Goal: Task Accomplishment & Management: Use online tool/utility

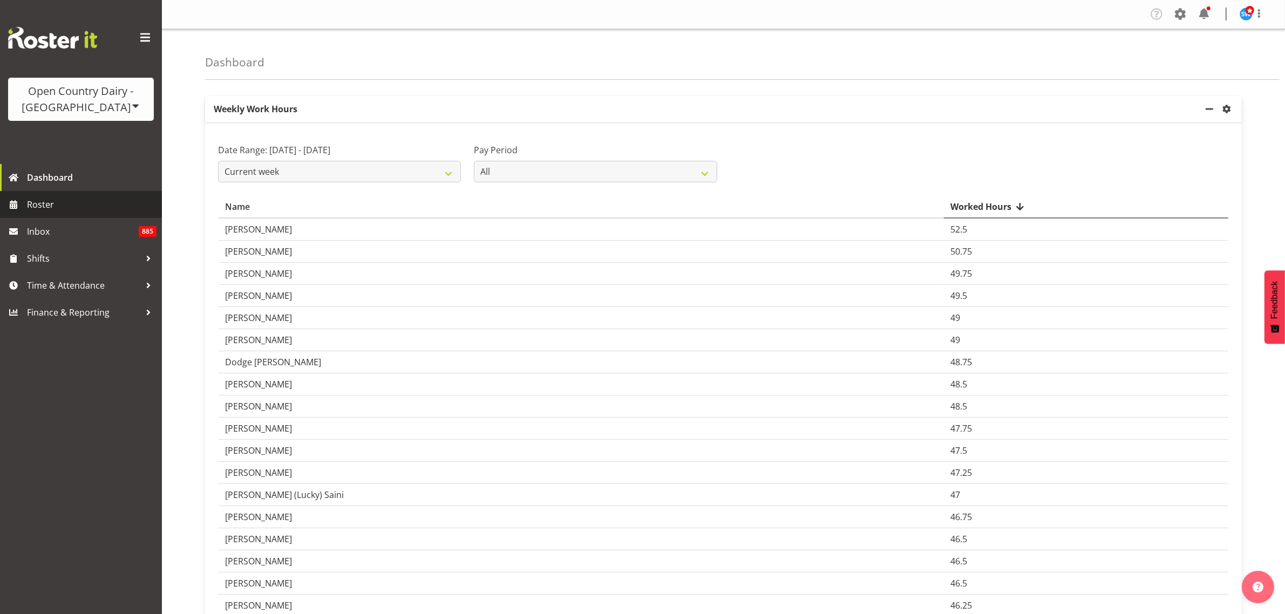
click at [73, 204] on span "Roster" at bounding box center [92, 204] width 130 height 16
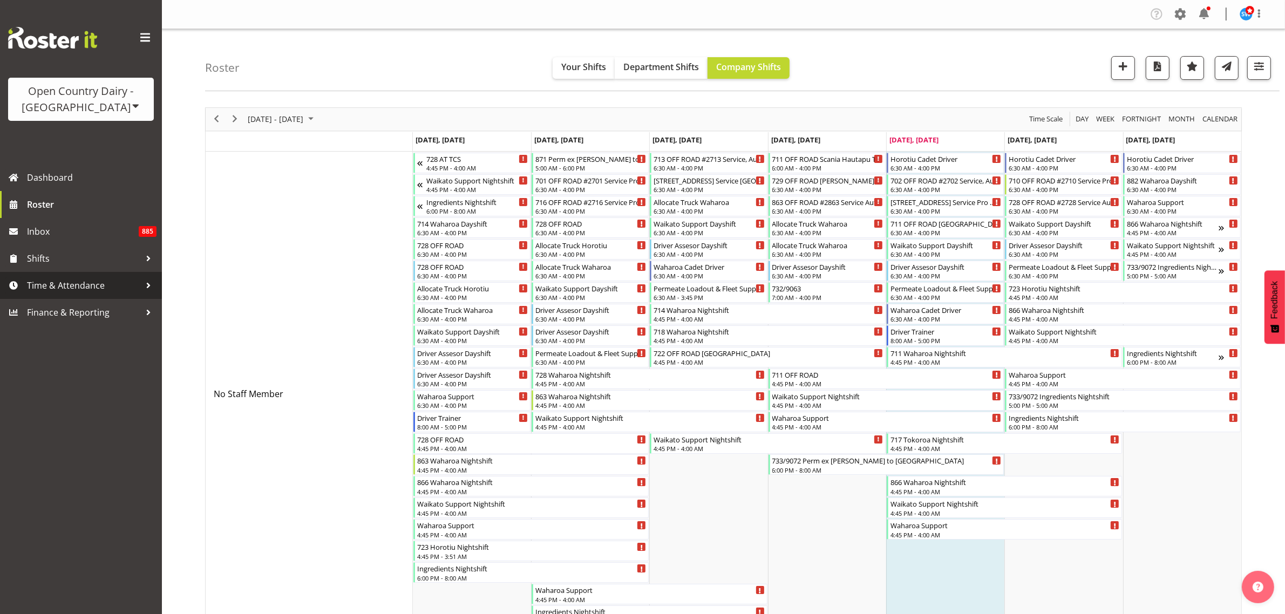
click at [80, 281] on span "Time & Attendance" at bounding box center [83, 285] width 113 height 16
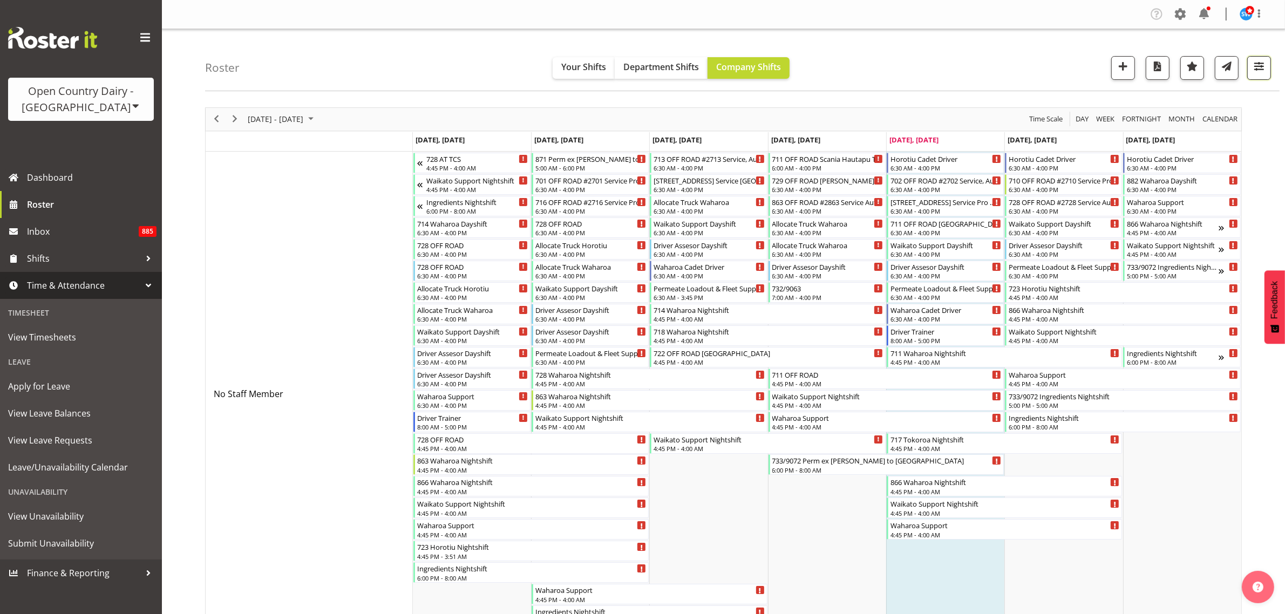
click at [1261, 74] on button "button" at bounding box center [1259, 68] width 24 height 24
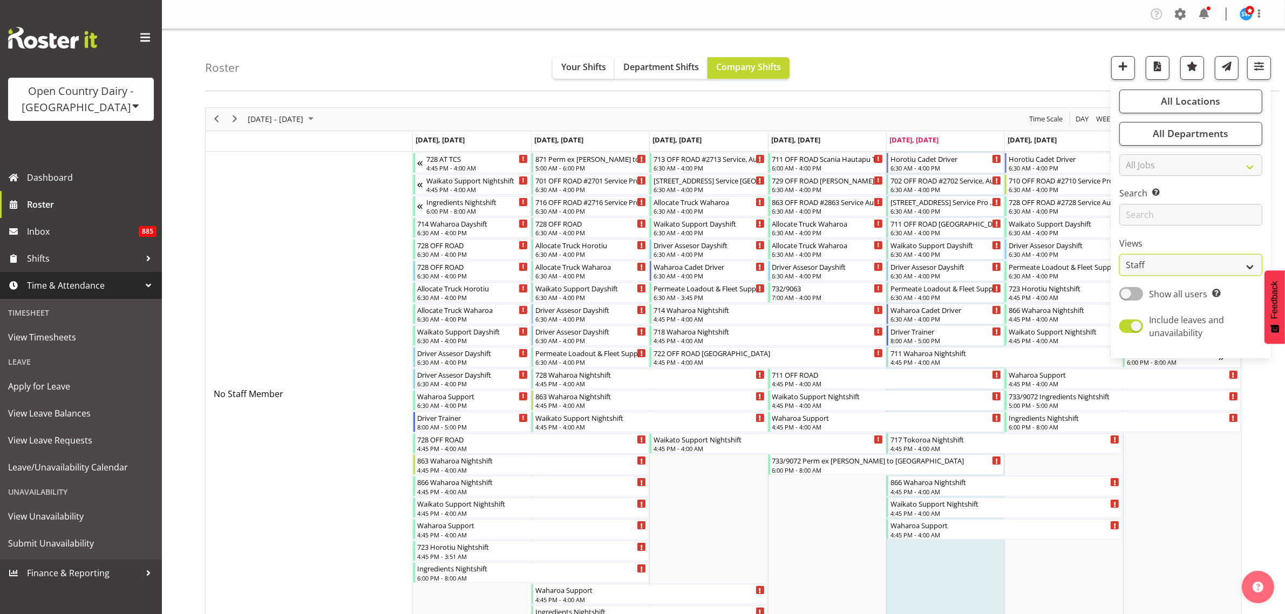
click at [1215, 260] on select "Staff Role Shift - Horizontal Shift - Vertical Staff - Location" at bounding box center [1190, 265] width 143 height 22
select select "shiftH"
click at [1120, 254] on select "Staff Role Shift - Horizontal Shift - Vertical Staff - Location" at bounding box center [1190, 265] width 143 height 22
